Goal: Information Seeking & Learning: Learn about a topic

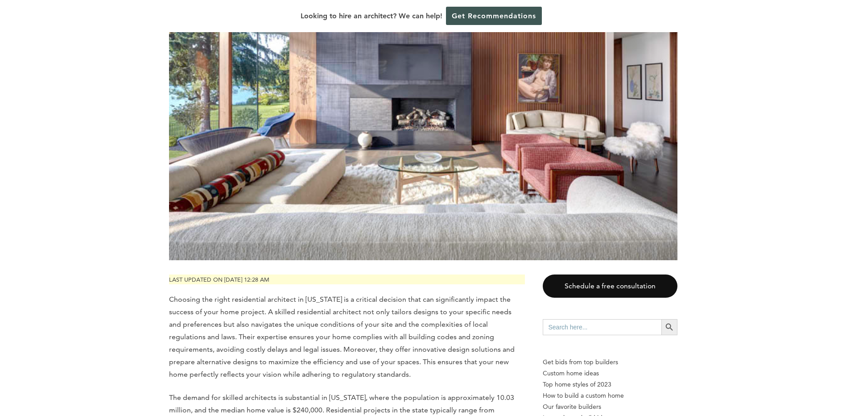
scroll to position [312, 0]
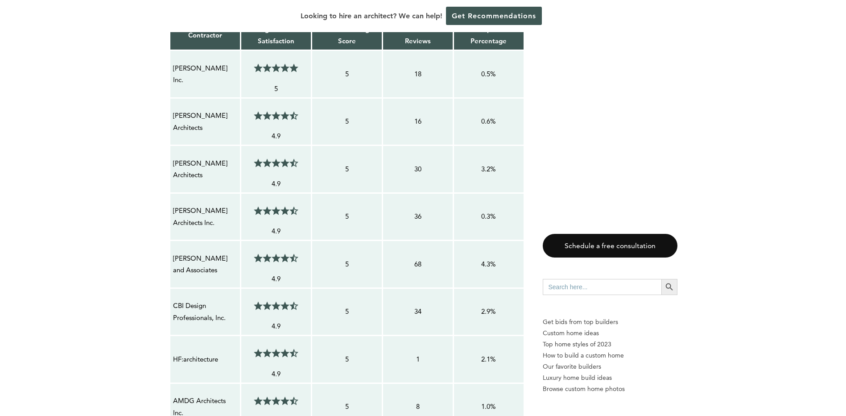
scroll to position [713, 0]
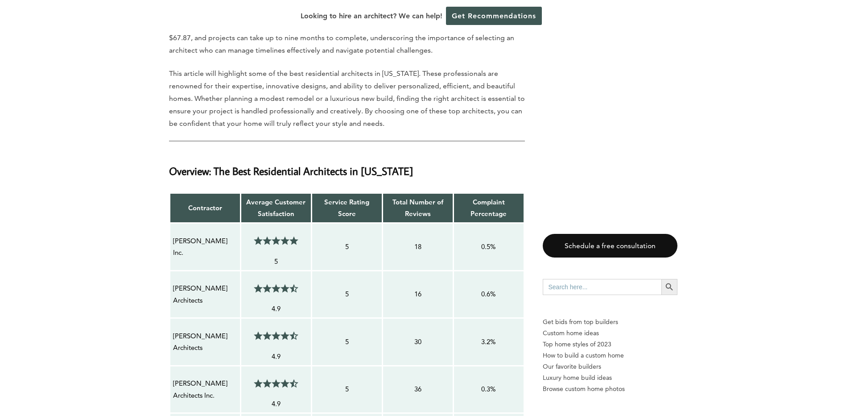
scroll to position [580, 0]
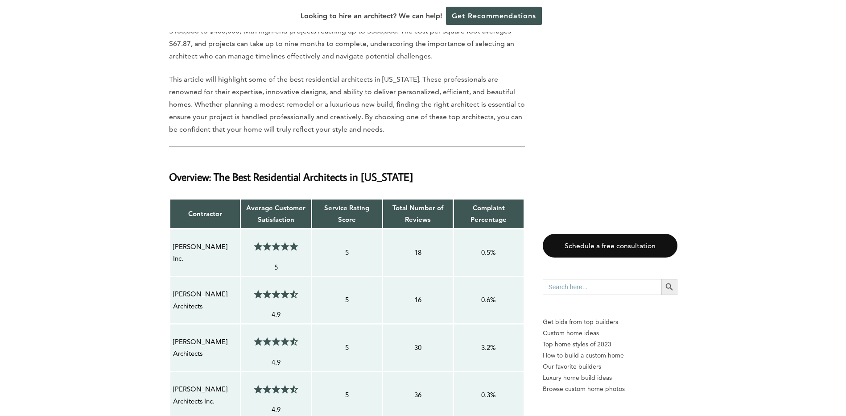
click at [422, 223] on strong "Total Number of Reviews" at bounding box center [417, 213] width 51 height 20
click at [418, 205] on strong "Total Number of Reviews" at bounding box center [417, 213] width 51 height 20
click at [421, 252] on p "18" at bounding box center [418, 253] width 64 height 12
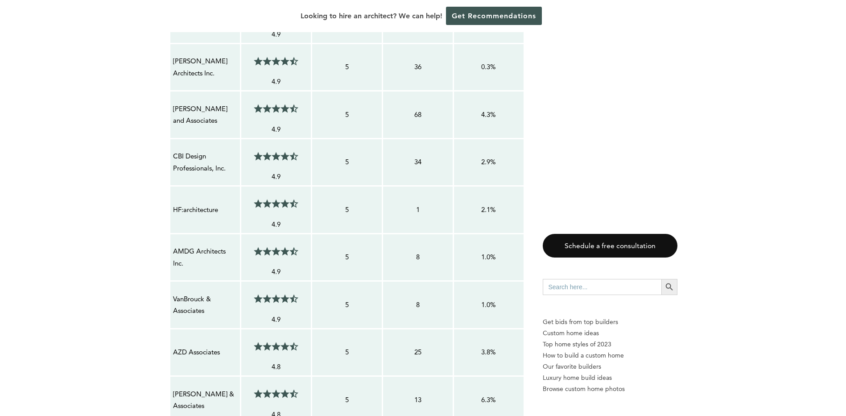
scroll to position [892, 0]
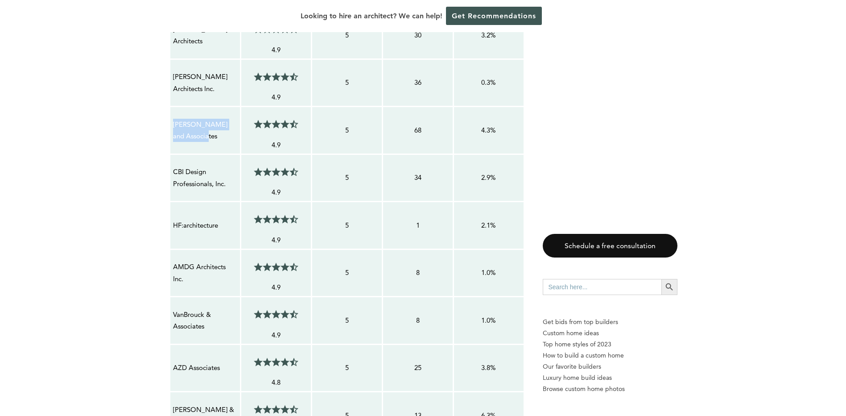
drag, startPoint x: 215, startPoint y: 139, endPoint x: 170, endPoint y: 123, distance: 47.8
click at [170, 123] on td "[PERSON_NAME] and Associates" at bounding box center [204, 131] width 71 height 48
copy p "[PERSON_NAME] and Associates"
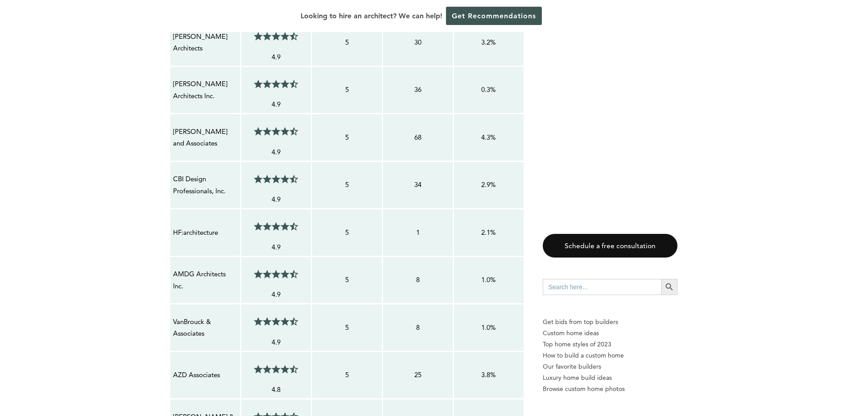
scroll to position [981, 0]
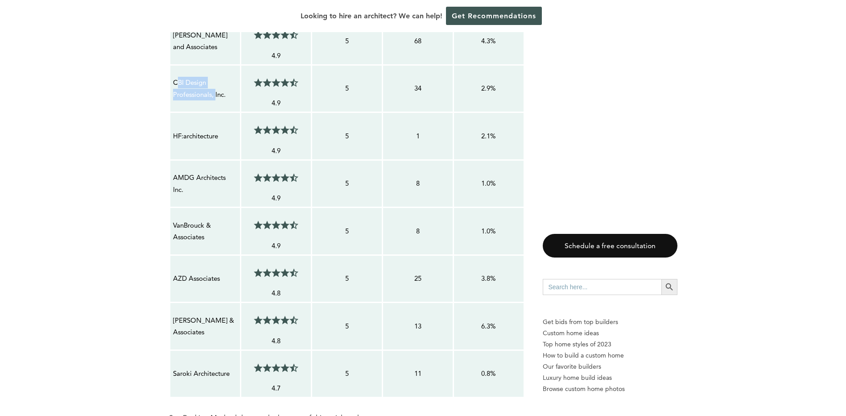
drag, startPoint x: 216, startPoint y: 96, endPoint x: 176, endPoint y: 87, distance: 41.7
click at [176, 87] on p "CBI Design Professionals, Inc." at bounding box center [205, 89] width 64 height 24
drag, startPoint x: 176, startPoint y: 87, endPoint x: 193, endPoint y: 90, distance: 17.2
click at [180, 87] on p "CBI Design Professionals, Inc." at bounding box center [205, 89] width 64 height 24
click at [230, 93] on p "CBI Design Professionals, Inc." at bounding box center [205, 89] width 64 height 24
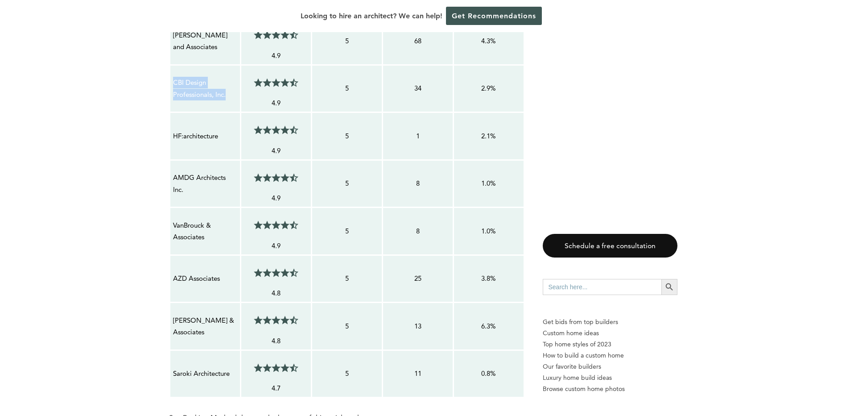
drag, startPoint x: 227, startPoint y: 96, endPoint x: 173, endPoint y: 80, distance: 56.6
click at [173, 80] on p "CBI Design Professionals, Inc." at bounding box center [205, 89] width 64 height 24
copy p "CBI Design Professionals, Inc."
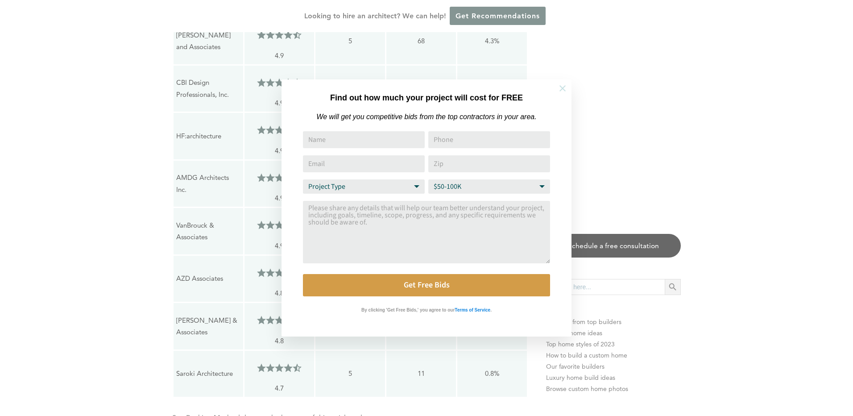
click at [566, 91] on icon at bounding box center [562, 88] width 10 height 10
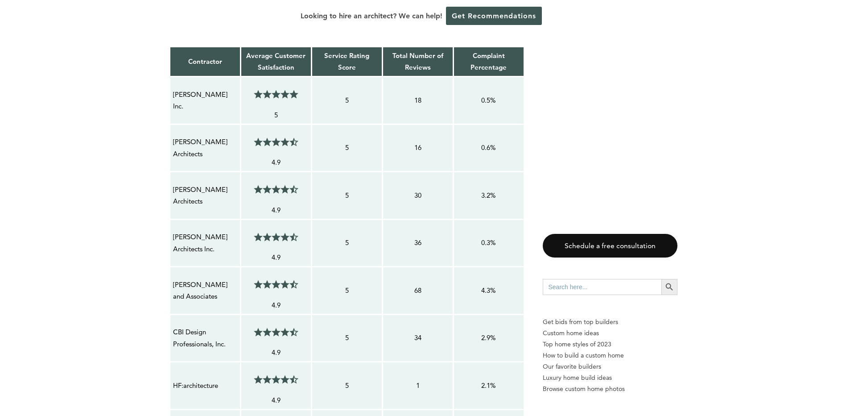
scroll to position [758, 0]
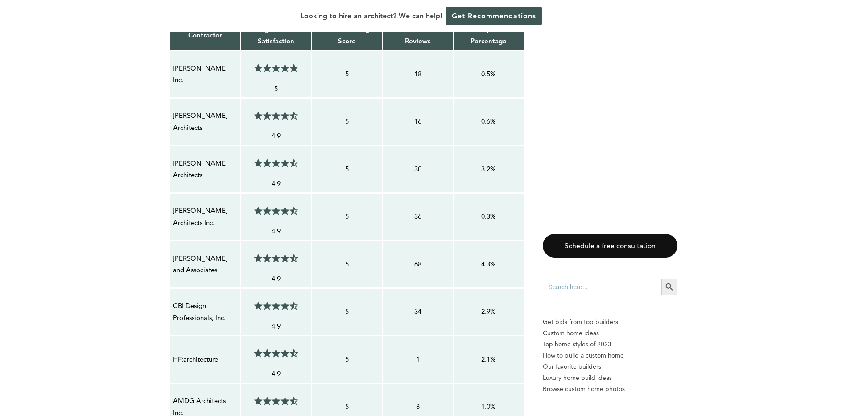
drag, startPoint x: 232, startPoint y: 74, endPoint x: 161, endPoint y: 74, distance: 70.5
copy tbody "Contractor Average Customer Satisfaction Service Rating Score Total Number of R…"
click at [198, 66] on td "[PERSON_NAME] Inc." at bounding box center [204, 74] width 71 height 48
click at [228, 71] on p "[PERSON_NAME] Inc." at bounding box center [205, 74] width 64 height 24
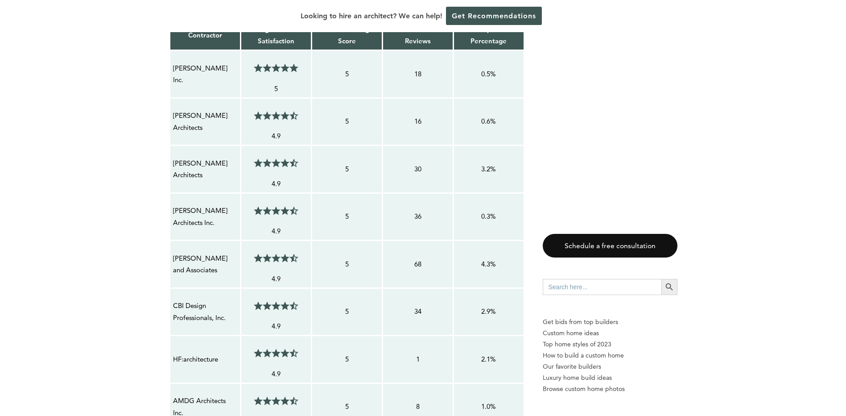
drag, startPoint x: 230, startPoint y: 76, endPoint x: 168, endPoint y: 78, distance: 62.0
click at [177, 78] on p "[PERSON_NAME] Inc." at bounding box center [205, 74] width 64 height 24
drag, startPoint x: 174, startPoint y: 74, endPoint x: 233, endPoint y: 75, distance: 58.4
click at [233, 75] on p "[PERSON_NAME] Inc." at bounding box center [205, 74] width 64 height 24
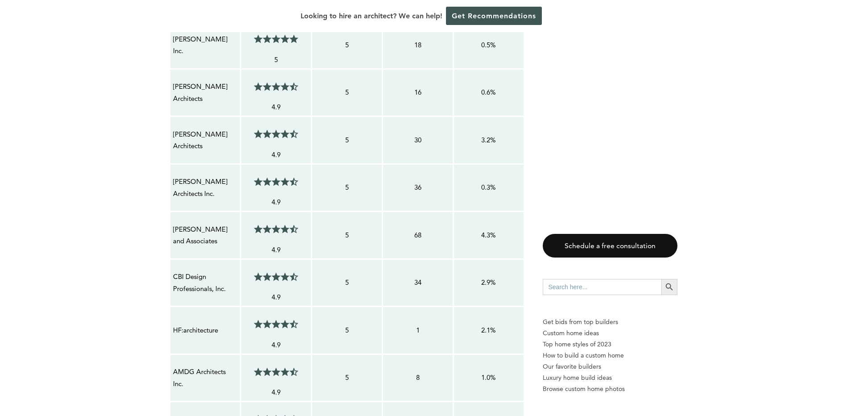
scroll to position [803, 0]
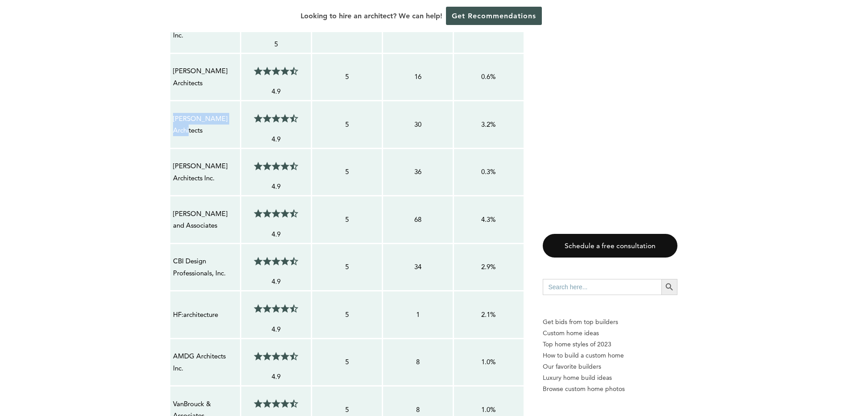
drag, startPoint x: 235, startPoint y: 126, endPoint x: 174, endPoint y: 125, distance: 60.7
click at [174, 125] on p "[PERSON_NAME] Architects" at bounding box center [205, 125] width 64 height 24
copy p "[PERSON_NAME] Architects"
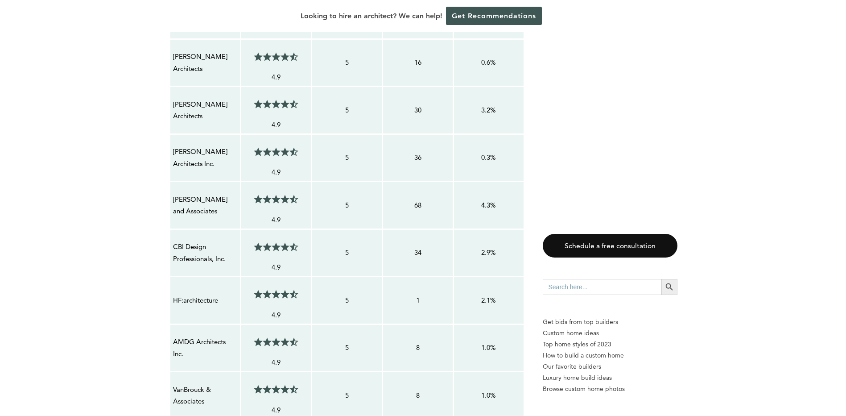
scroll to position [847, 0]
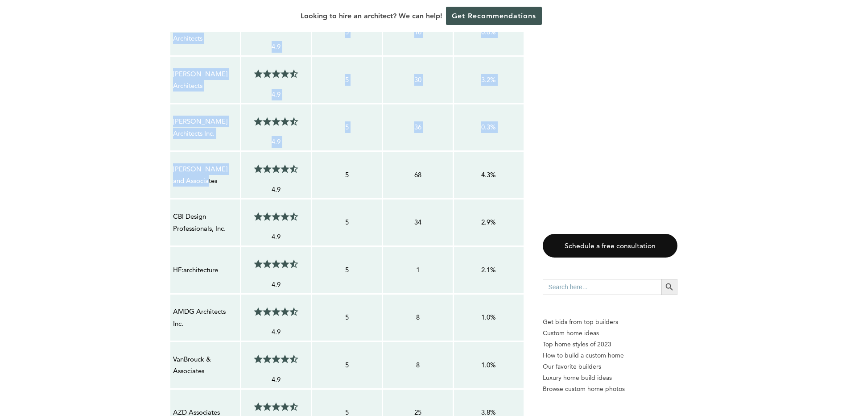
drag, startPoint x: 207, startPoint y: 182, endPoint x: 169, endPoint y: 168, distance: 40.8
click at [169, 168] on table "Contractor Average Customer Satisfaction Service Rating Score Total Number of R…" at bounding box center [347, 231] width 356 height 602
click at [211, 185] on p "[PERSON_NAME] and Associates" at bounding box center [205, 175] width 64 height 24
drag, startPoint x: 207, startPoint y: 184, endPoint x: 172, endPoint y: 170, distance: 38.0
click at [172, 170] on td "[PERSON_NAME] and Associates" at bounding box center [204, 175] width 71 height 48
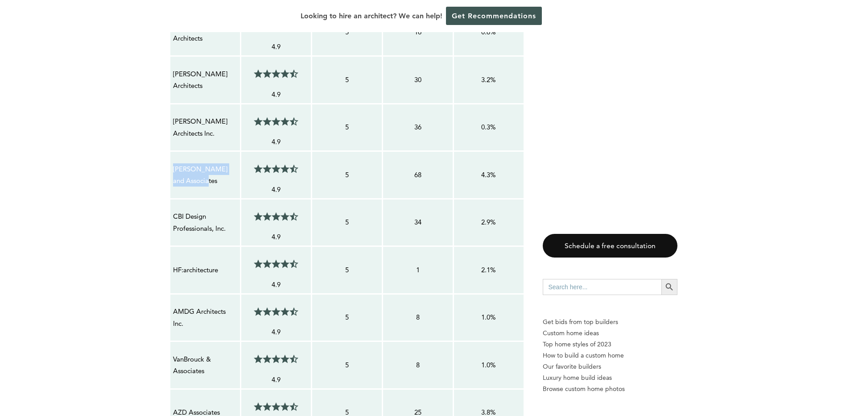
copy p "[PERSON_NAME] and Associates"
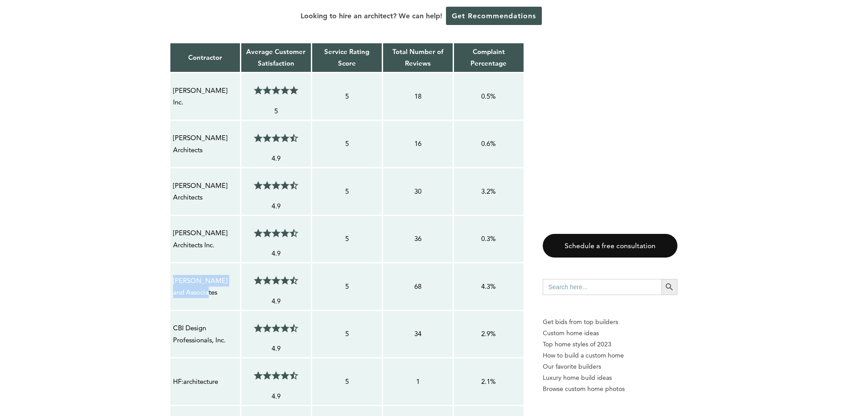
scroll to position [758, 0]
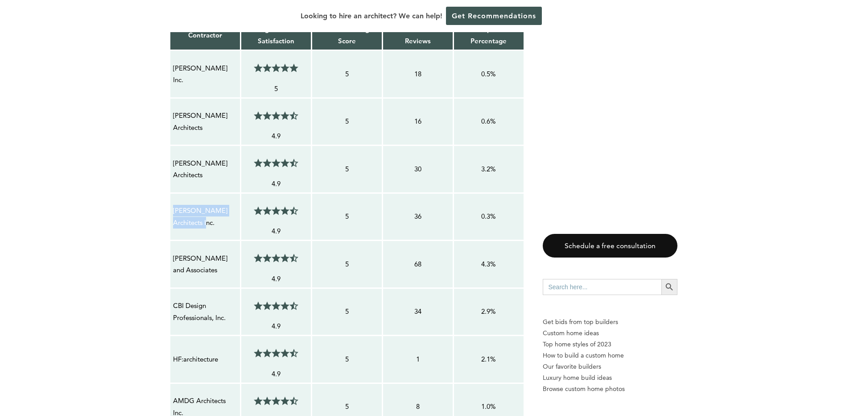
drag, startPoint x: 184, startPoint y: 223, endPoint x: 174, endPoint y: 213, distance: 14.5
click at [174, 213] on p "[PERSON_NAME] Architects Inc." at bounding box center [205, 217] width 64 height 24
copy p "[PERSON_NAME] Architects Inc."
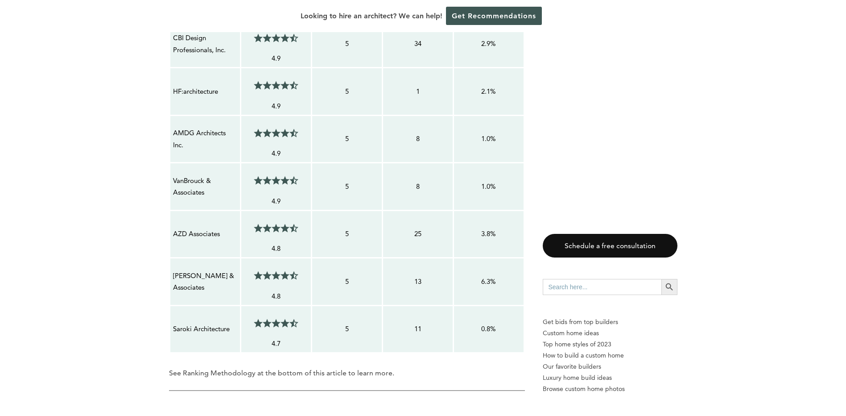
scroll to position [1070, 0]
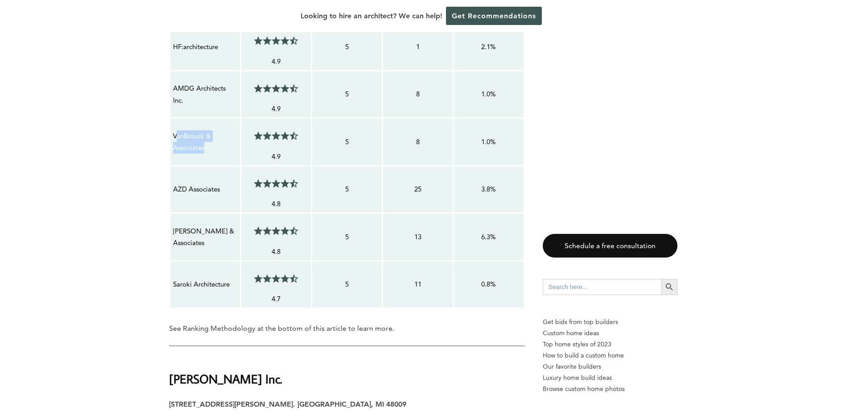
drag, startPoint x: 210, startPoint y: 150, endPoint x: 175, endPoint y: 139, distance: 36.5
click at [175, 139] on p "VanBrouck & Associates" at bounding box center [205, 142] width 64 height 24
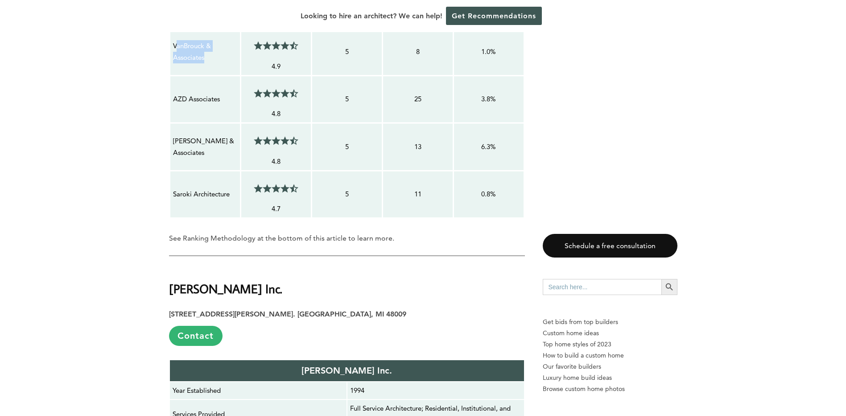
scroll to position [1204, 0]
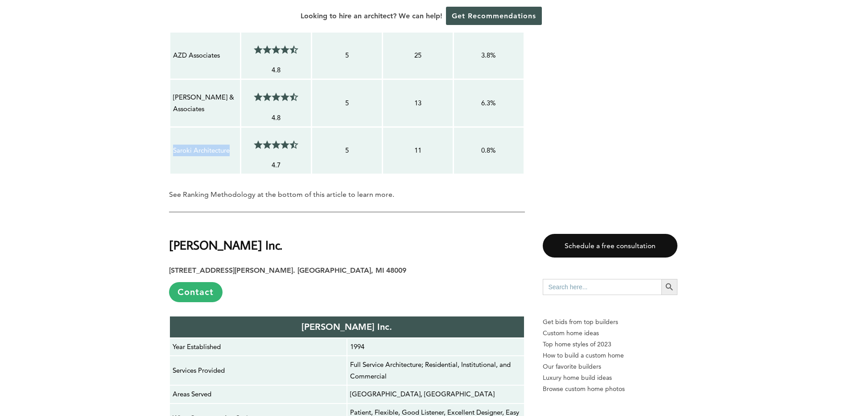
drag, startPoint x: 237, startPoint y: 146, endPoint x: 173, endPoint y: 148, distance: 63.8
click at [173, 148] on div "Saroki Architecture" at bounding box center [205, 150] width 65 height 12
copy p "Saroki Architecture"
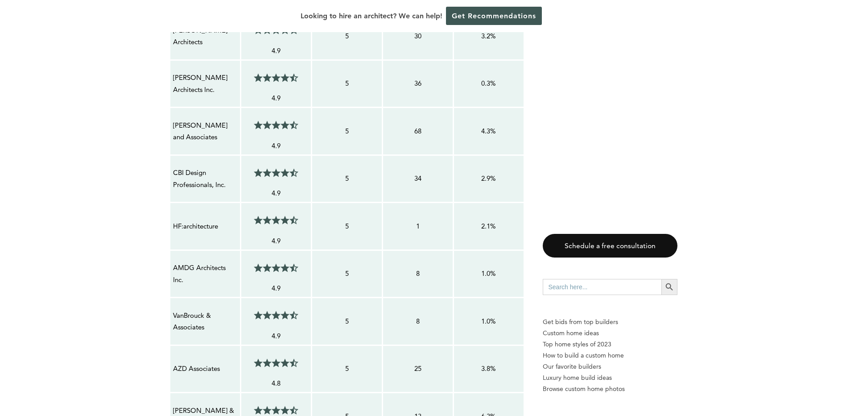
scroll to position [892, 0]
drag, startPoint x: 228, startPoint y: 184, endPoint x: 174, endPoint y: 174, distance: 55.4
click at [174, 174] on p "CBI Design Professionals, Inc." at bounding box center [205, 178] width 64 height 24
copy p "CBI Design Professionals, Inc."
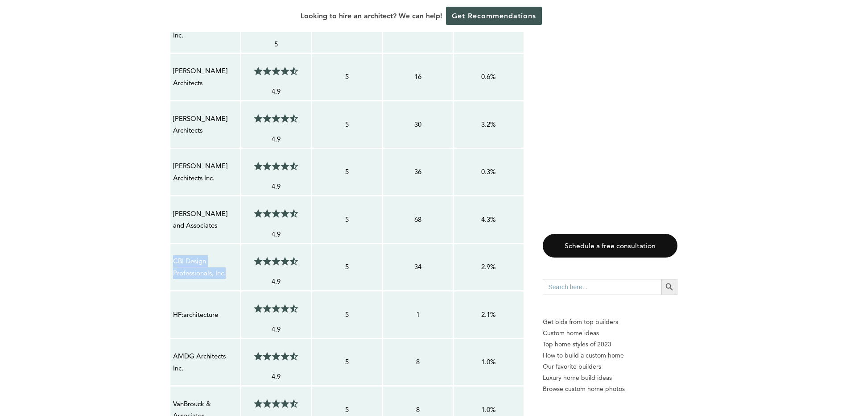
scroll to position [758, 0]
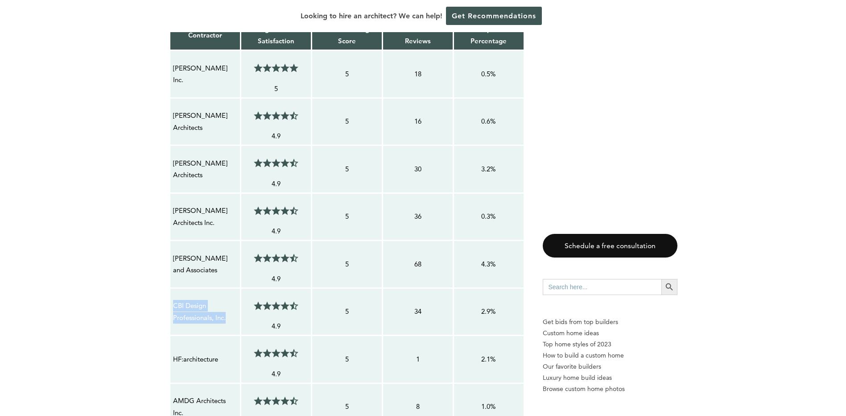
drag, startPoint x: 229, startPoint y: 74, endPoint x: 171, endPoint y: 74, distance: 58.0
click at [171, 74] on td "[PERSON_NAME] Inc." at bounding box center [204, 74] width 71 height 48
copy p "[PERSON_NAME] Inc."
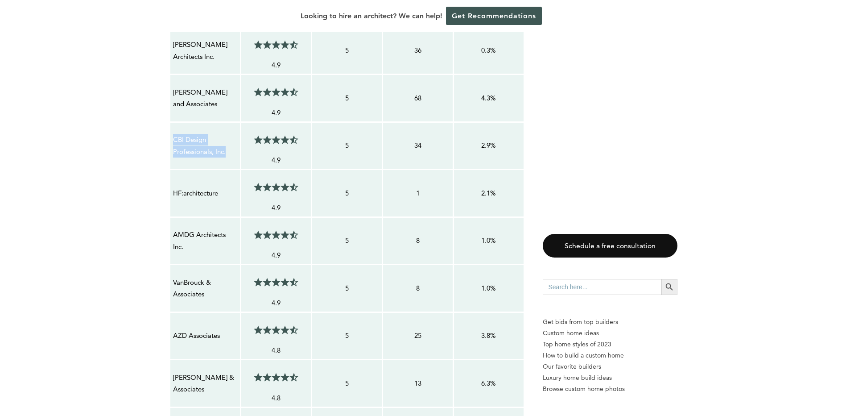
scroll to position [1159, 0]
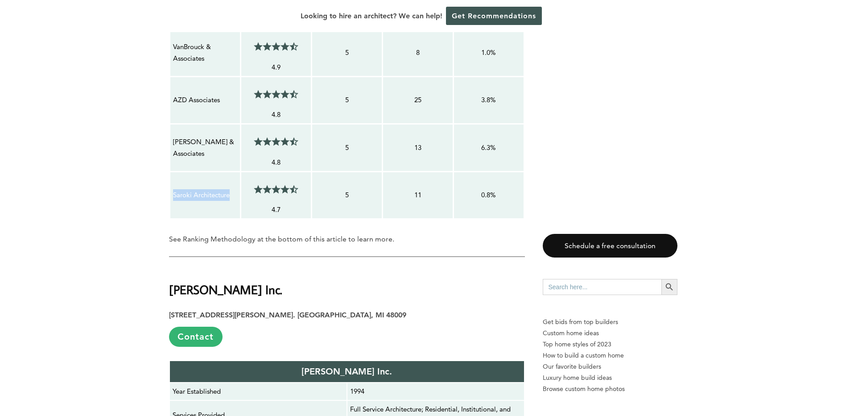
drag, startPoint x: 235, startPoint y: 200, endPoint x: 173, endPoint y: 198, distance: 62.0
click at [173, 198] on p "Saroki Architecture" at bounding box center [205, 195] width 64 height 12
copy p "Saroki Architecture"
